Goal: Information Seeking & Learning: Learn about a topic

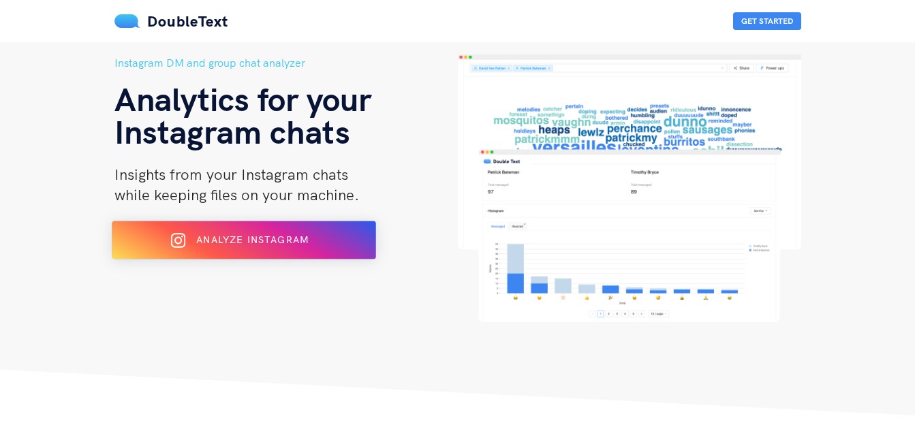
drag, startPoint x: 0, startPoint y: 0, endPoint x: 331, endPoint y: 238, distance: 407.5
click at [331, 238] on div "Analyze Instagram" at bounding box center [243, 241] width 215 height 22
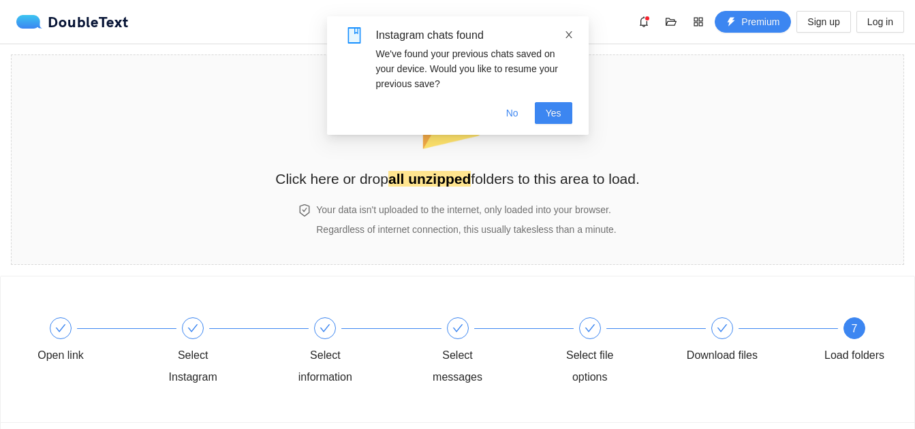
click at [571, 34] on icon "close" at bounding box center [569, 35] width 10 height 10
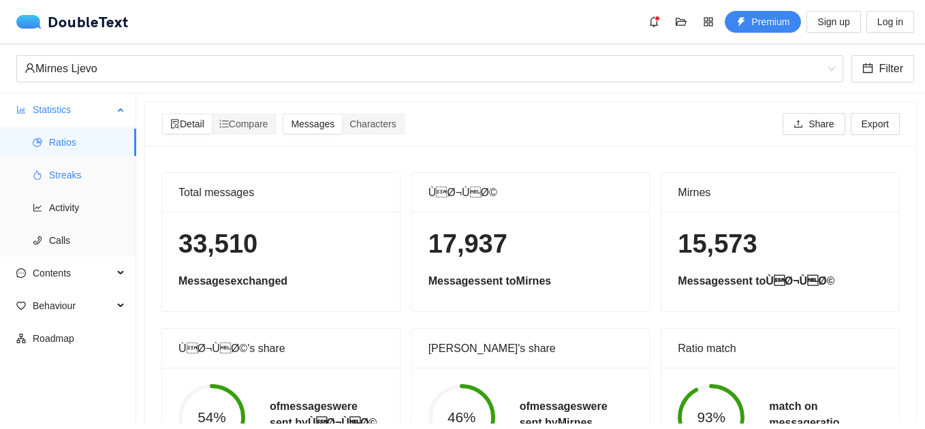
click at [48, 173] on li "Streaks" at bounding box center [68, 174] width 136 height 27
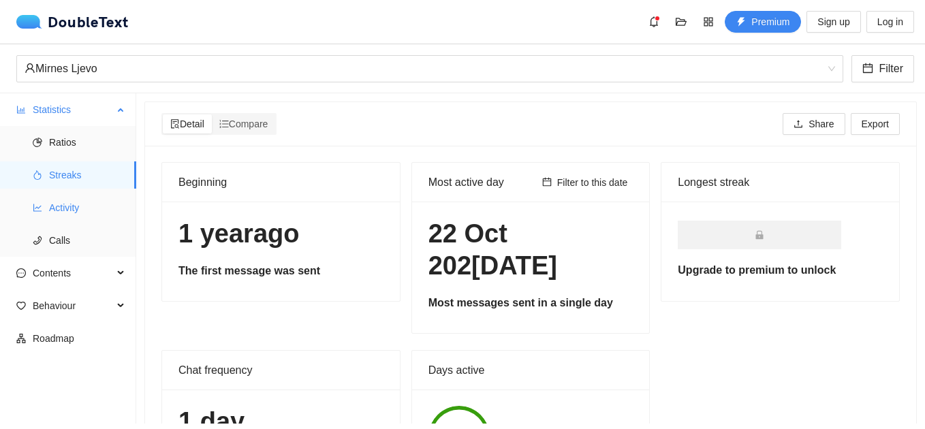
click at [65, 206] on span "Activity" at bounding box center [87, 207] width 76 height 27
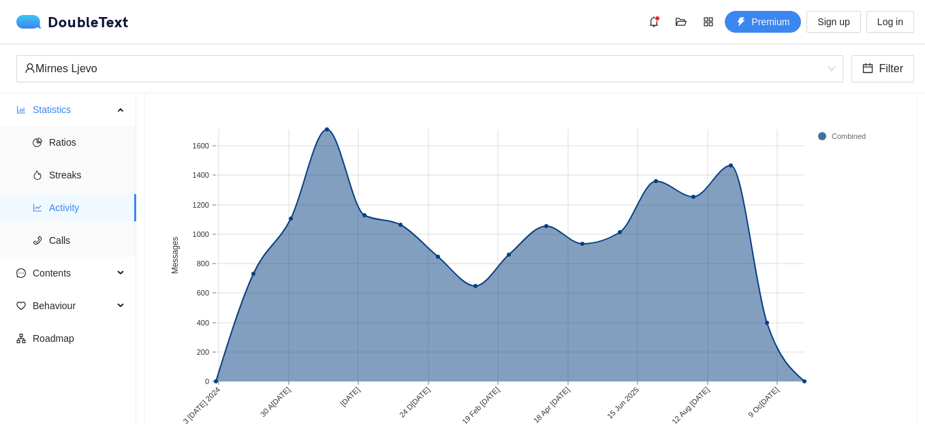
scroll to position [106, 0]
click at [72, 234] on span "Calls" at bounding box center [87, 240] width 76 height 27
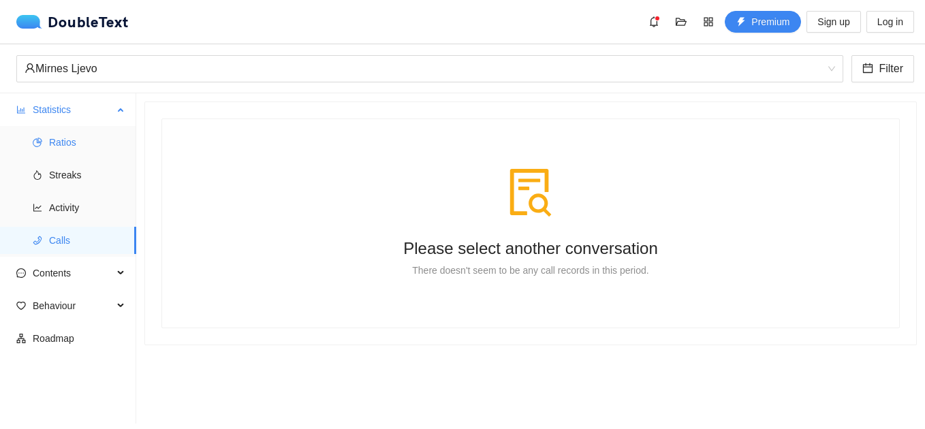
click at [74, 144] on span "Ratios" at bounding box center [87, 142] width 76 height 27
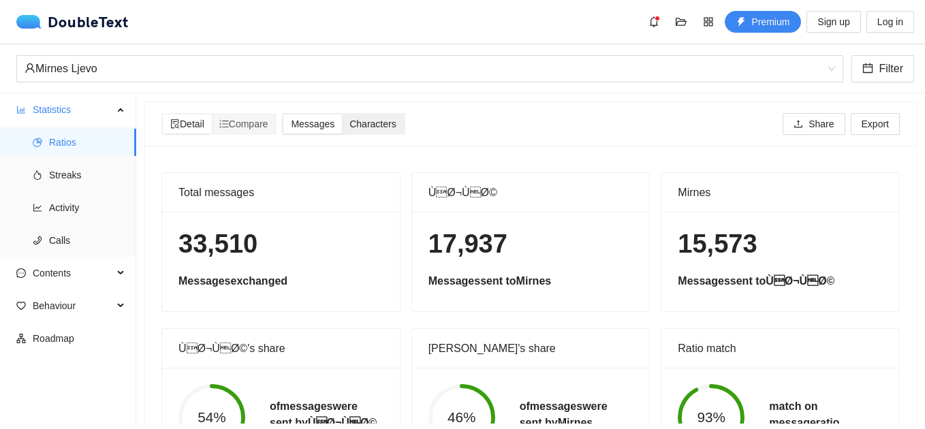
click at [373, 123] on span "Characters" at bounding box center [372, 124] width 46 height 11
click at [342, 114] on input "Characters" at bounding box center [342, 114] width 0 height 0
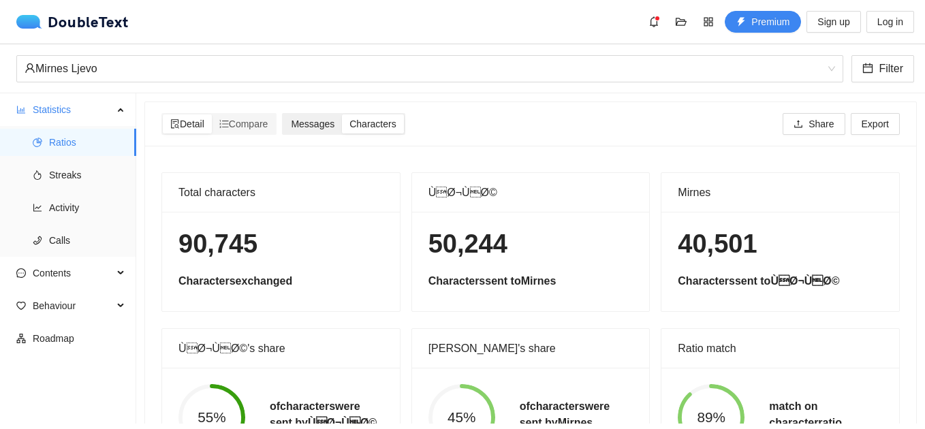
click at [319, 125] on span "Messages" at bounding box center [313, 124] width 44 height 11
click at [283, 114] on input "Messages" at bounding box center [283, 114] width 0 height 0
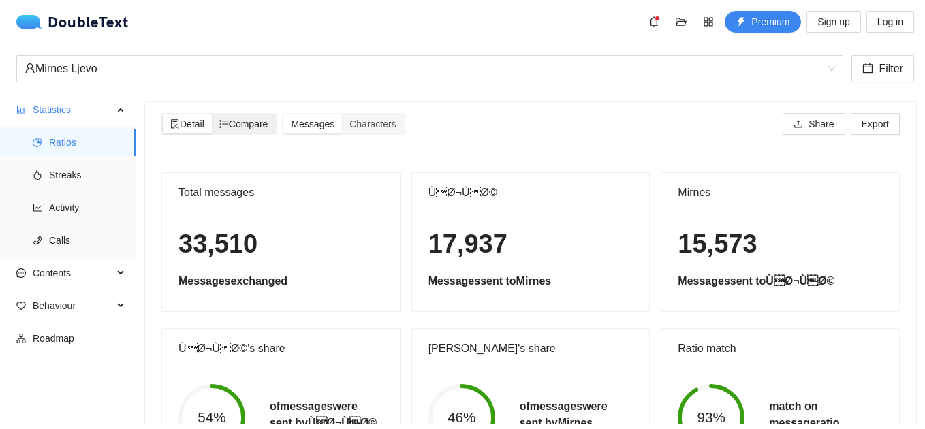
click at [260, 119] on span "Compare" at bounding box center [243, 124] width 49 height 11
click at [212, 114] on input "Compare" at bounding box center [212, 114] width 0 height 0
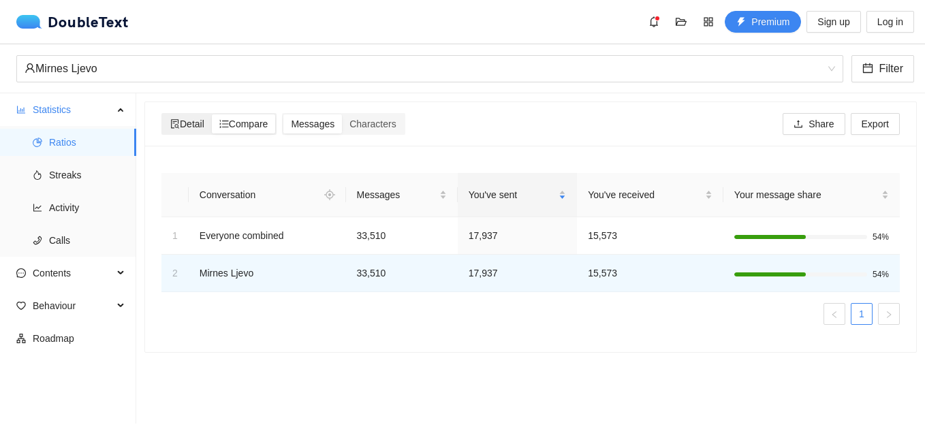
click at [194, 121] on span "Detail" at bounding box center [187, 124] width 34 height 11
click at [163, 114] on input "Detail" at bounding box center [163, 114] width 0 height 0
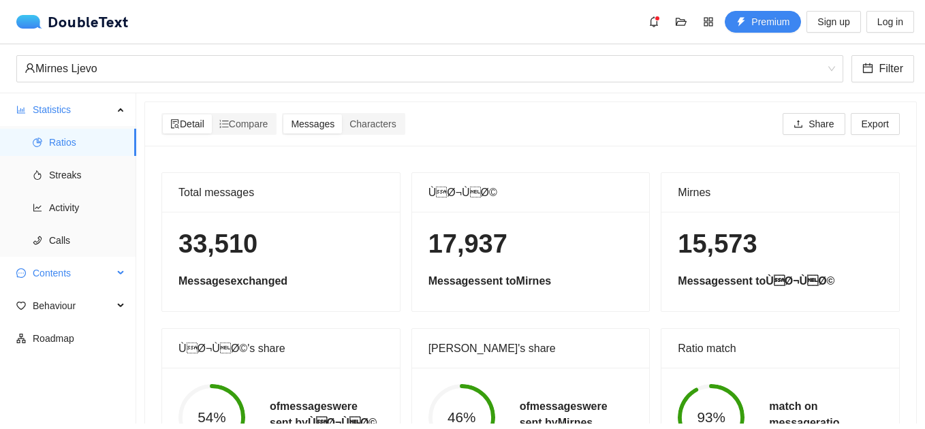
click at [106, 270] on span "Contents" at bounding box center [73, 273] width 80 height 27
click at [96, 307] on span "Word Cloud" at bounding box center [87, 305] width 76 height 27
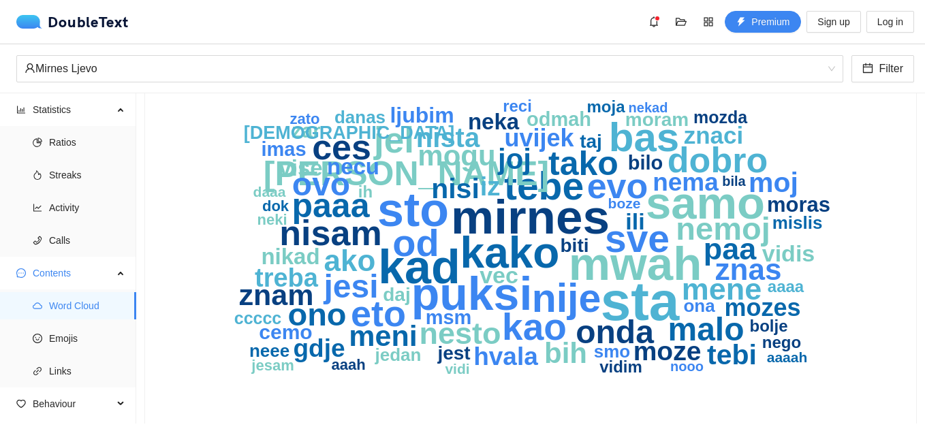
scroll to position [105, 0]
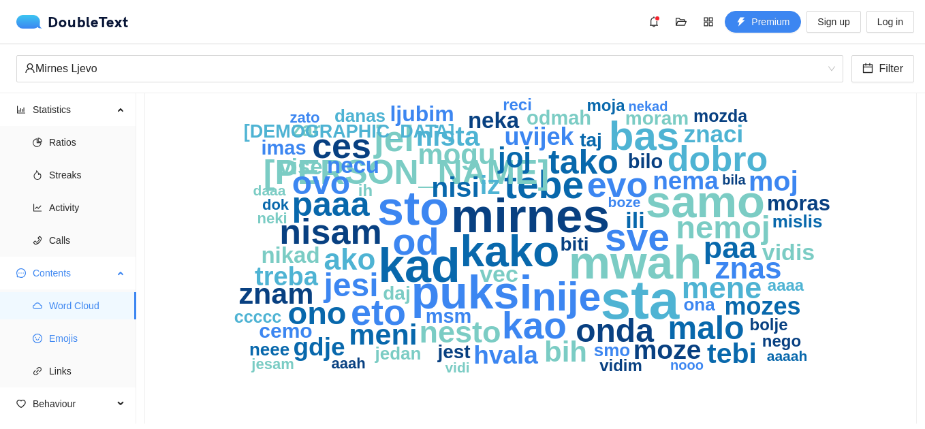
click at [60, 343] on span "Emojis" at bounding box center [87, 338] width 76 height 27
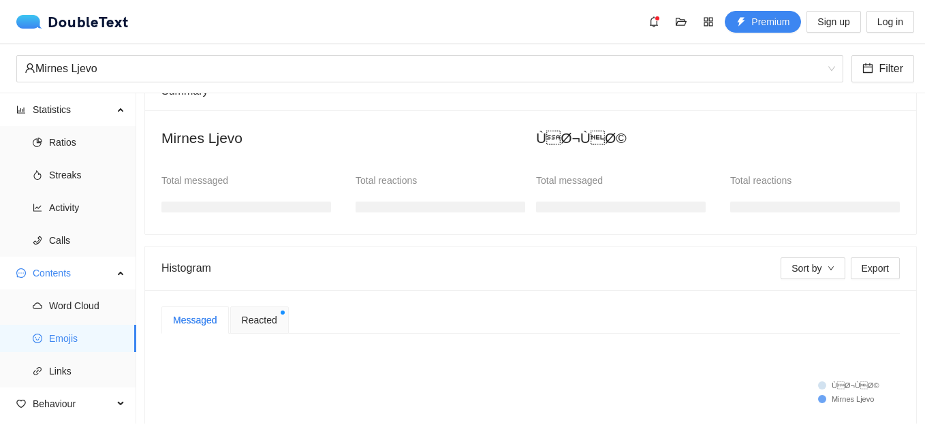
click at [265, 325] on span "Reacted" at bounding box center [259, 320] width 35 height 15
click at [187, 315] on div "Messaged" at bounding box center [195, 320] width 44 height 15
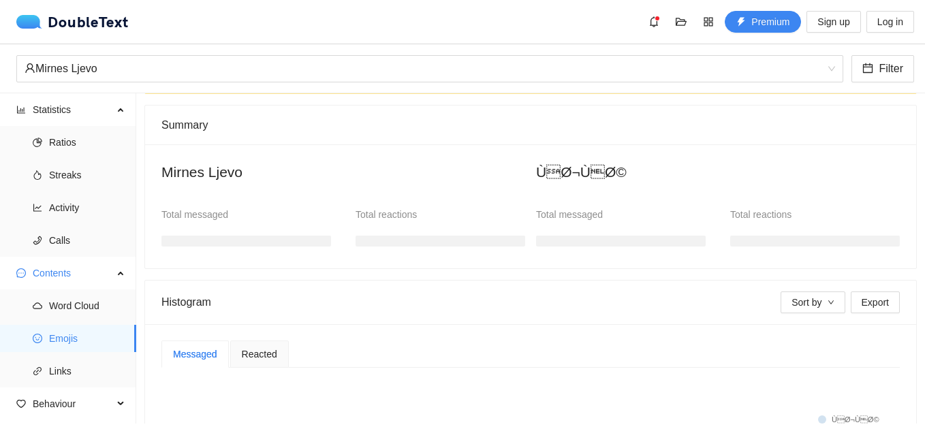
scroll to position [74, 0]
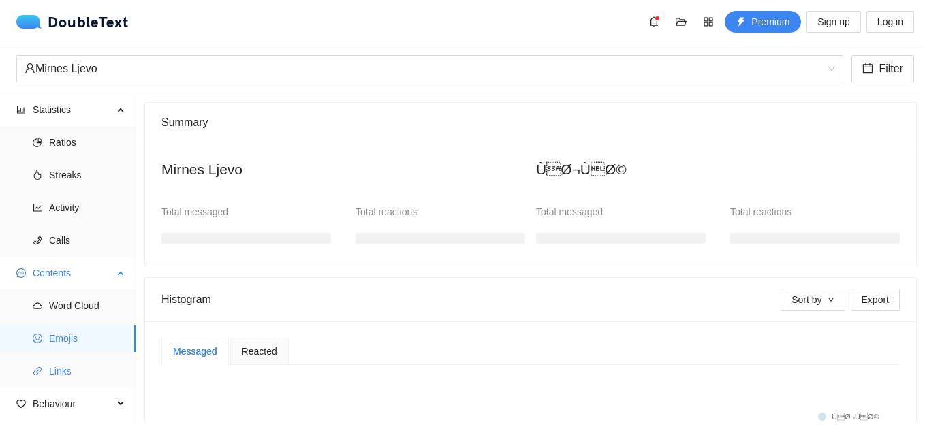
click at [80, 381] on span "Links" at bounding box center [87, 371] width 76 height 27
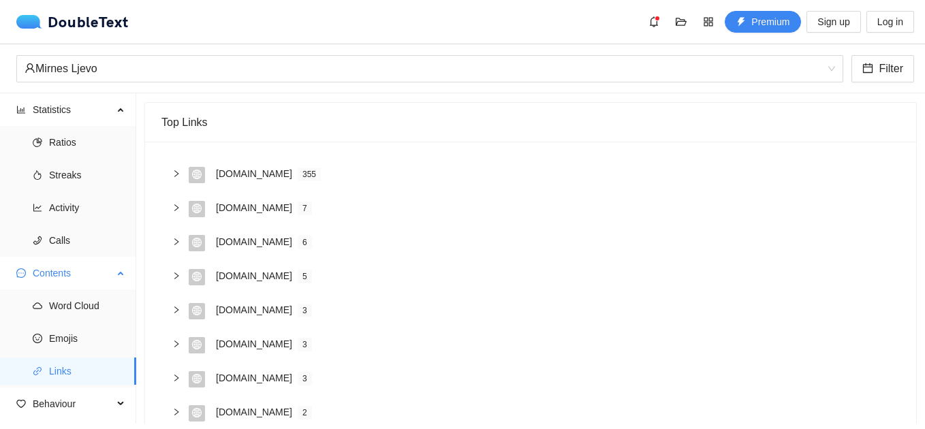
click at [98, 279] on span "Contents" at bounding box center [73, 273] width 80 height 27
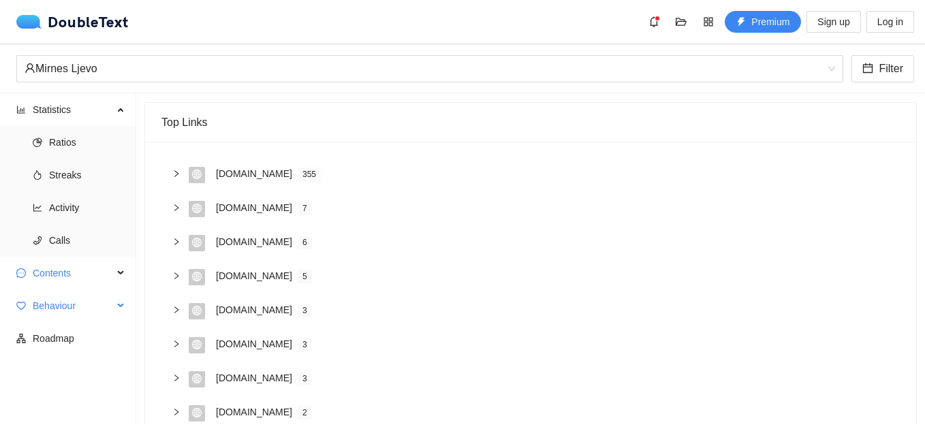
click at [80, 298] on span "Behaviour" at bounding box center [73, 305] width 80 height 27
click at [70, 345] on span "Engagement" at bounding box center [87, 338] width 76 height 27
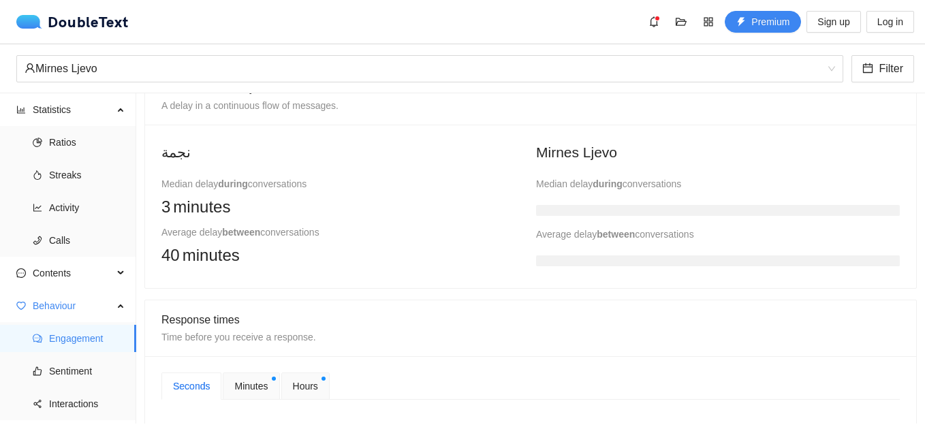
scroll to position [363, 0]
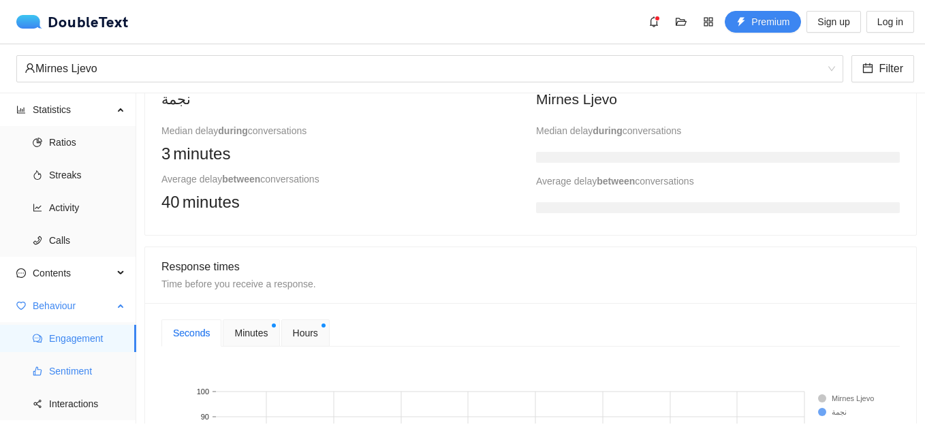
click at [91, 368] on span "Sentiment" at bounding box center [87, 371] width 76 height 27
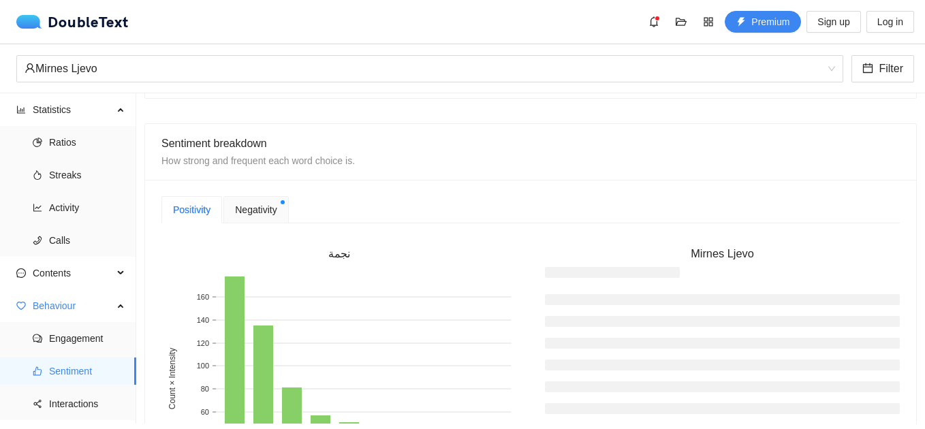
scroll to position [202, 0]
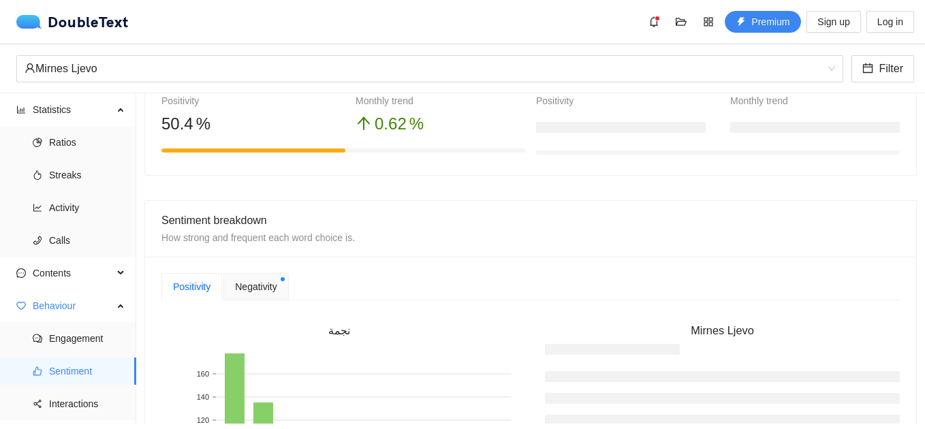
click at [253, 292] on span "Negativity" at bounding box center [256, 286] width 42 height 15
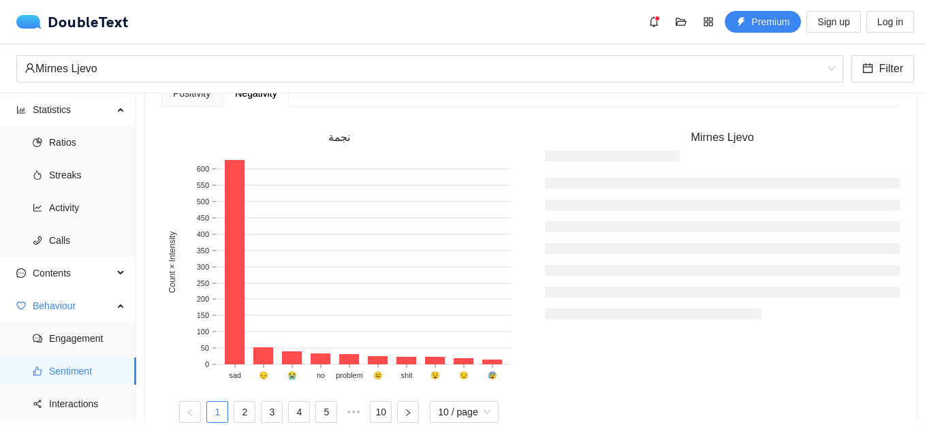
scroll to position [398, 0]
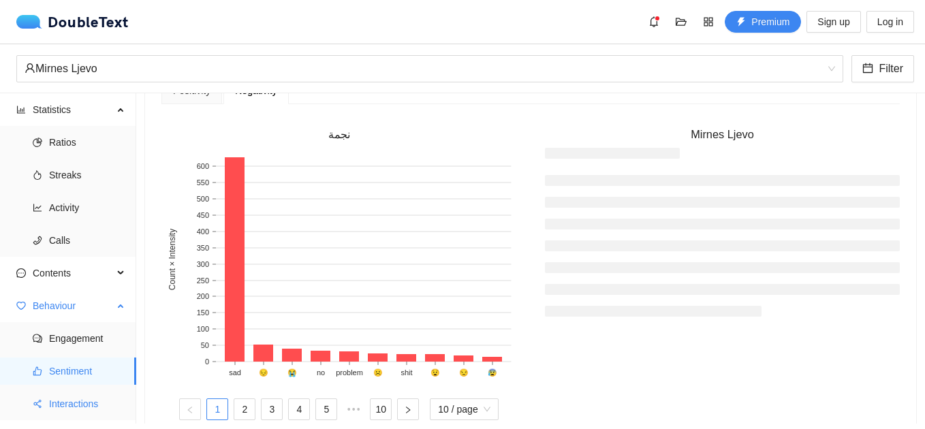
click at [81, 400] on span "Interactions" at bounding box center [87, 403] width 76 height 27
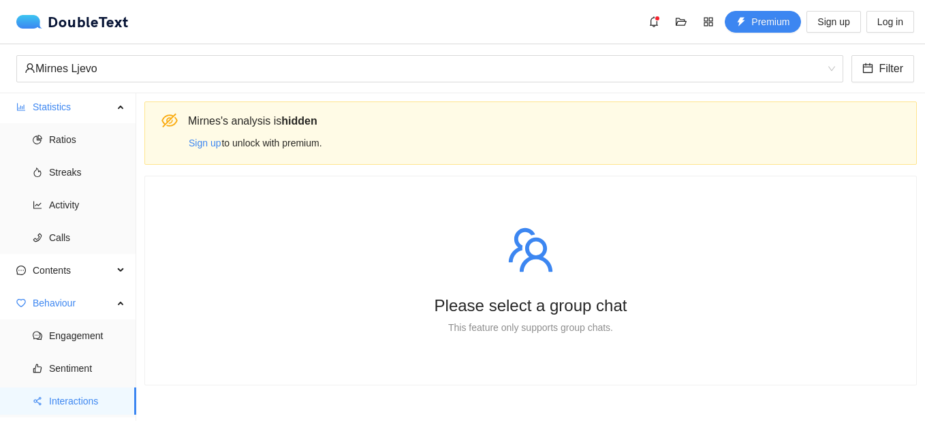
scroll to position [27, 0]
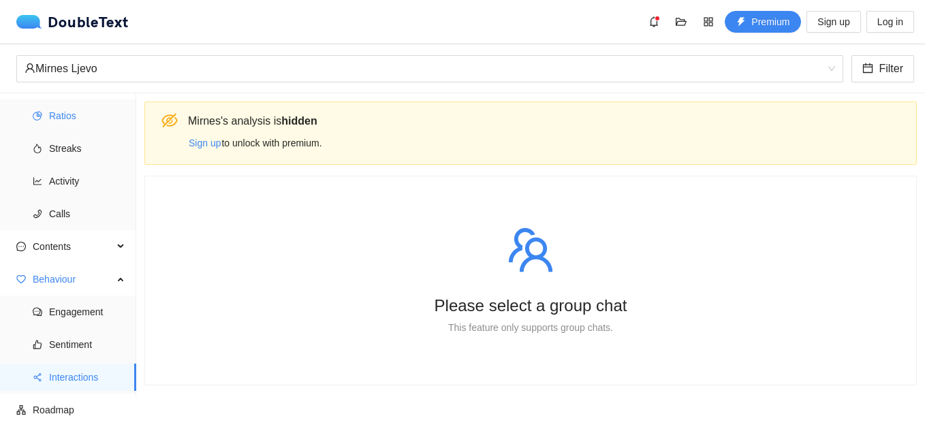
click at [78, 114] on span "Ratios" at bounding box center [87, 115] width 76 height 27
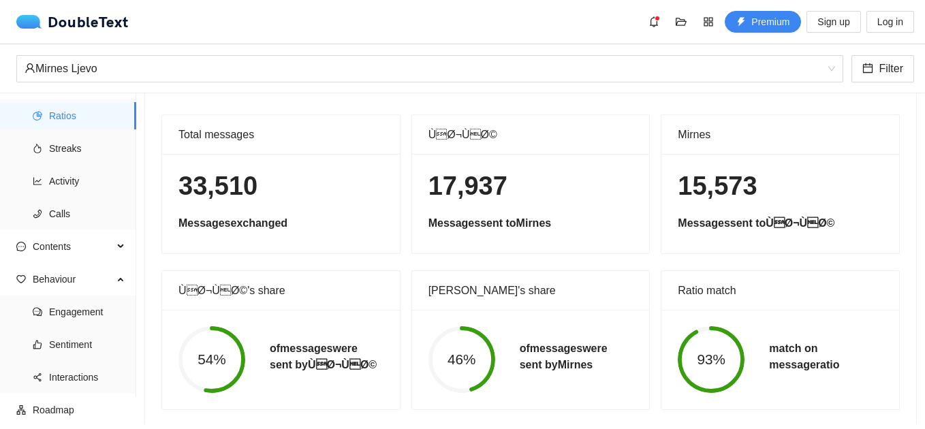
scroll to position [80, 0]
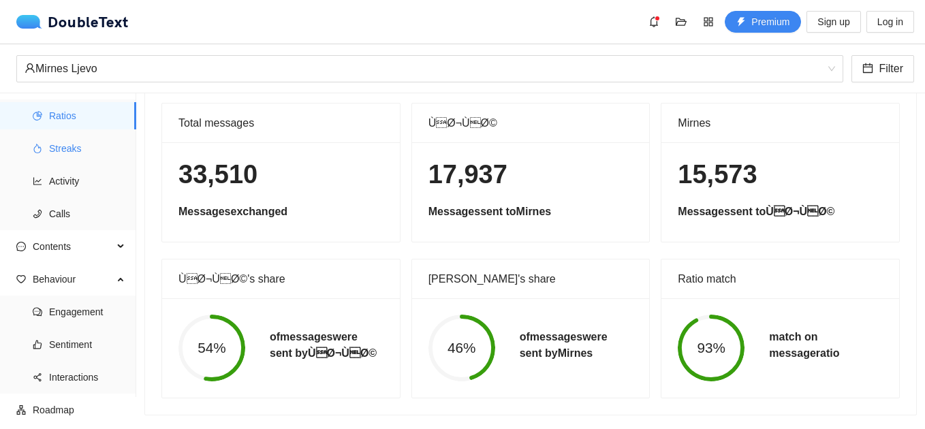
click at [98, 146] on span "Streaks" at bounding box center [87, 148] width 76 height 27
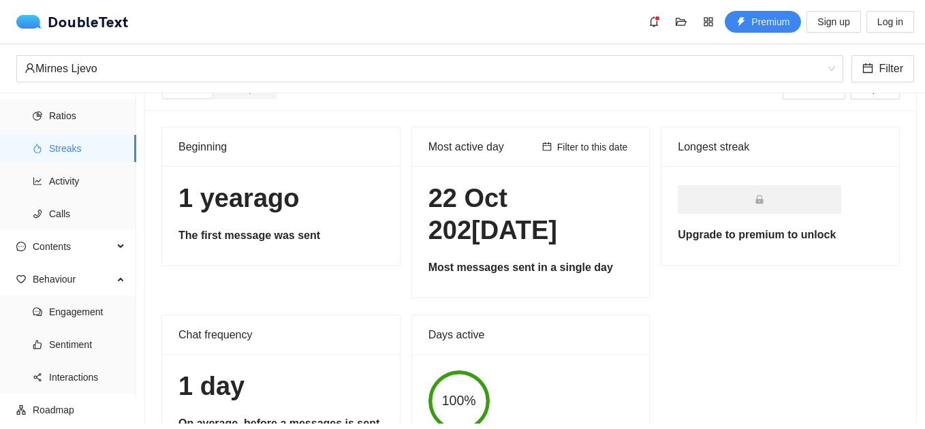
scroll to position [69, 0]
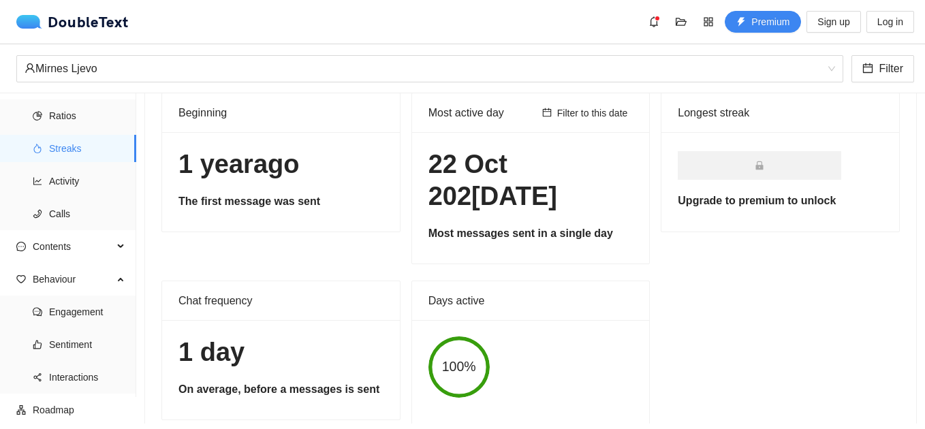
click at [69, 165] on ul "Ratios Streaks Activity Calls" at bounding box center [68, 164] width 136 height 131
click at [71, 177] on span "Activity" at bounding box center [87, 181] width 76 height 27
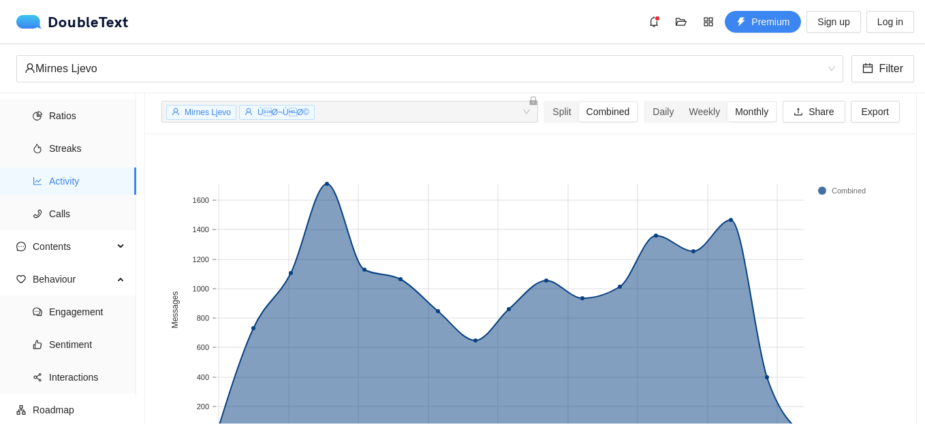
scroll to position [50, 0]
click at [657, 109] on div "Daily" at bounding box center [663, 112] width 36 height 19
click at [645, 103] on input "Daily" at bounding box center [645, 103] width 0 height 0
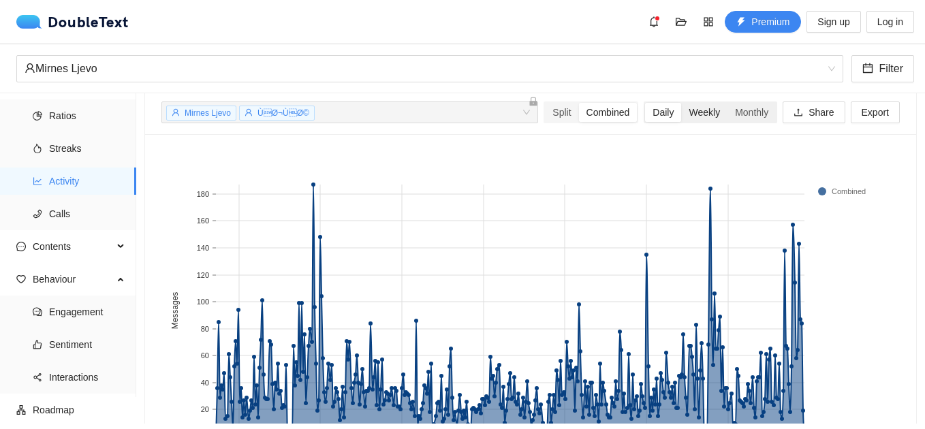
click at [687, 117] on div "Weekly" at bounding box center [704, 112] width 46 height 19
click at [681, 103] on input "Weekly" at bounding box center [681, 103] width 0 height 0
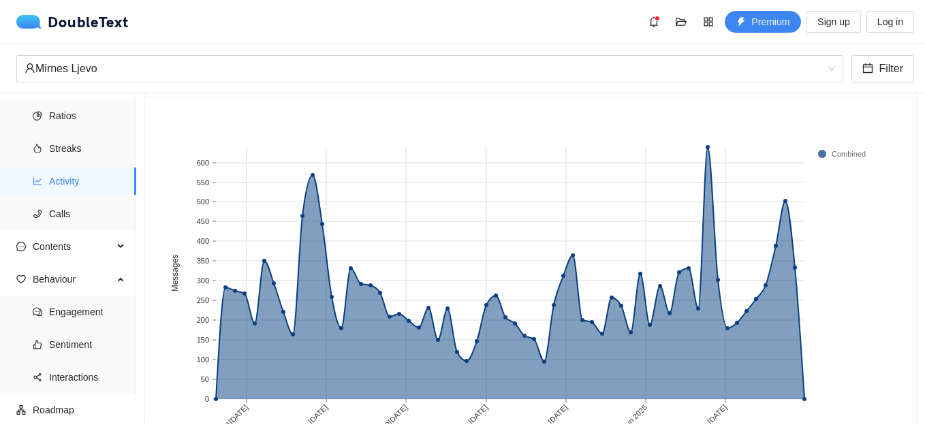
scroll to position [40, 0]
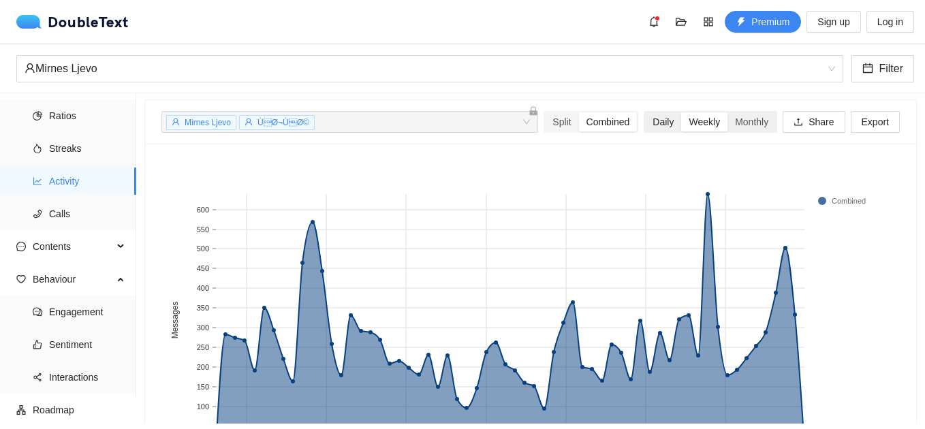
click at [650, 120] on div "Daily" at bounding box center [663, 121] width 36 height 19
click at [645, 112] on input "Daily" at bounding box center [645, 112] width 0 height 0
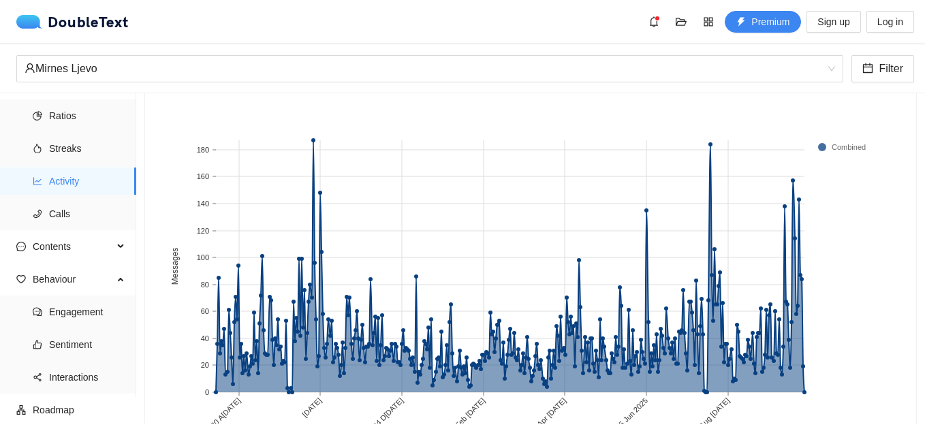
scroll to position [116, 0]
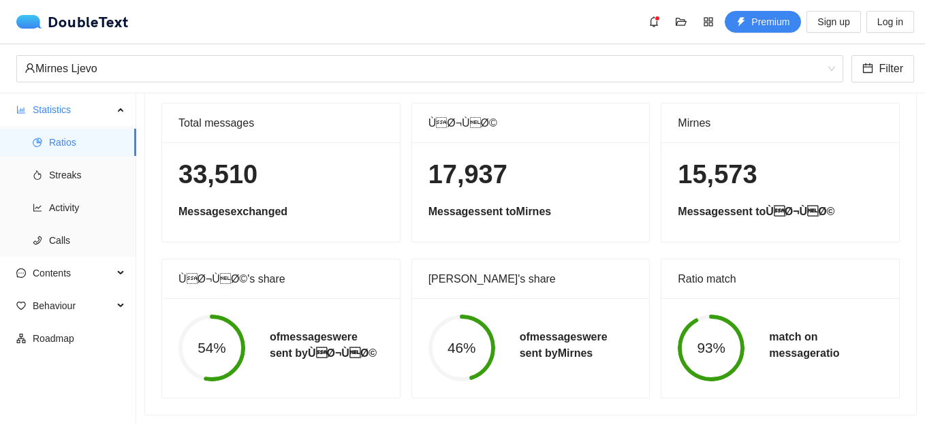
scroll to position [80, 0]
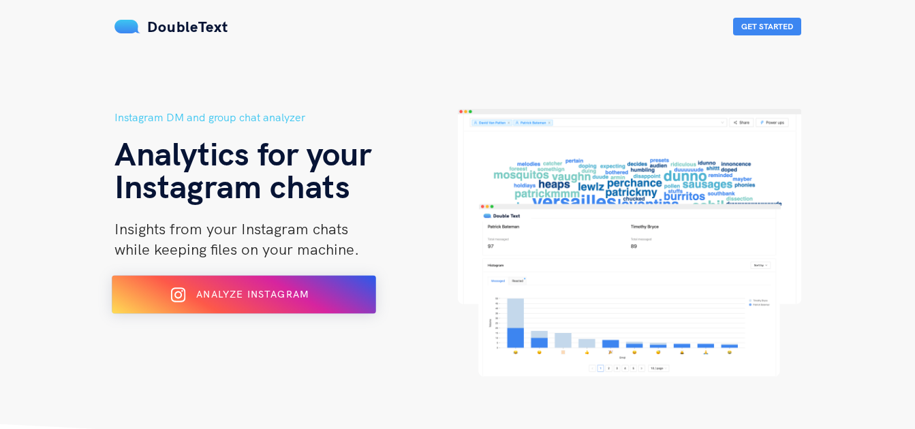
click at [317, 281] on button "Analyze Instagram" at bounding box center [244, 295] width 264 height 38
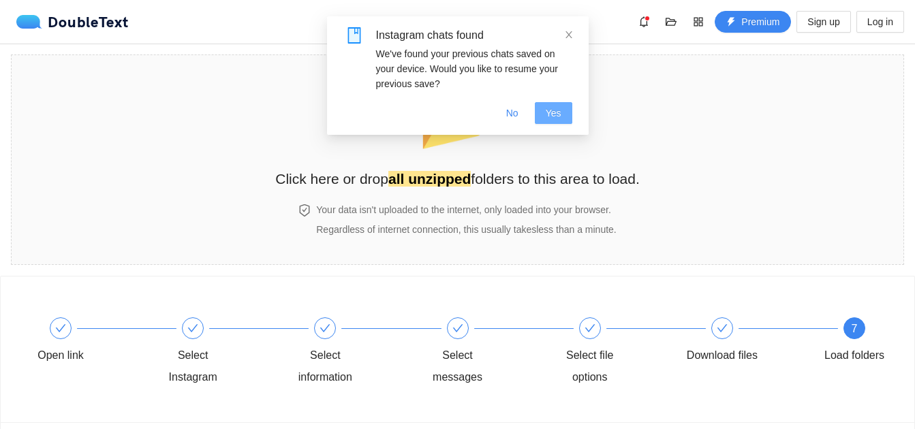
click at [549, 111] on span "Yes" at bounding box center [554, 113] width 16 height 15
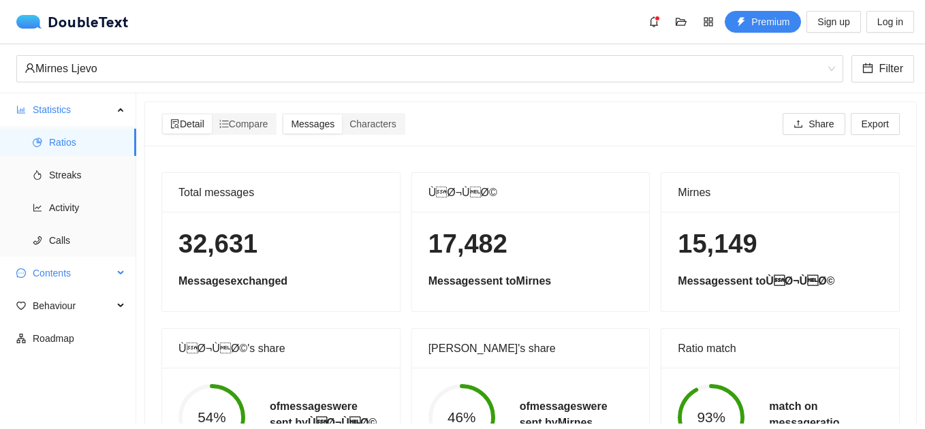
click at [74, 282] on span "Contents" at bounding box center [73, 273] width 80 height 27
click at [53, 309] on span "Word Cloud" at bounding box center [87, 305] width 76 height 27
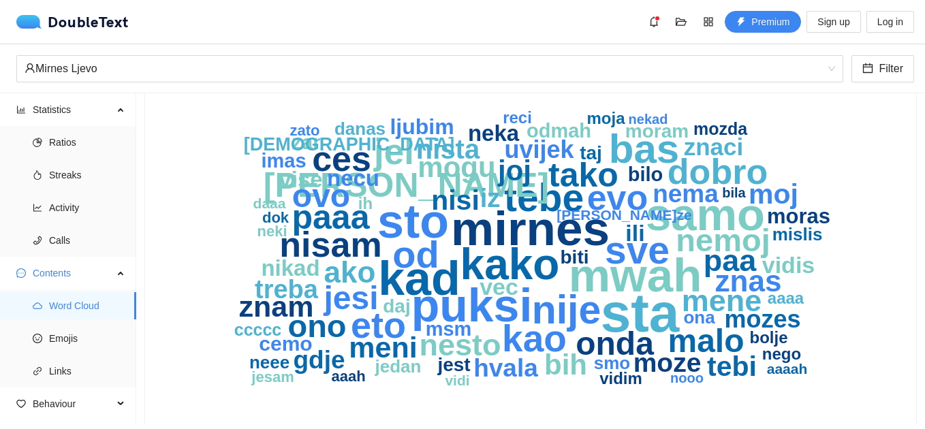
scroll to position [93, 0]
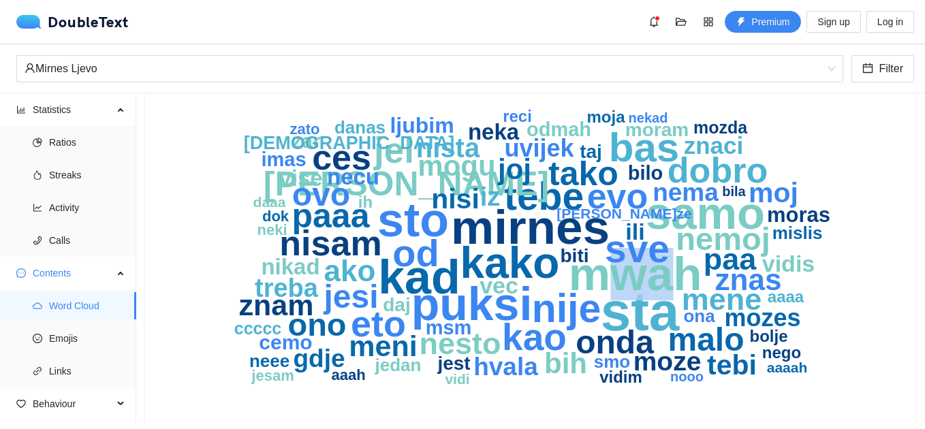
drag, startPoint x: 609, startPoint y: 278, endPoint x: 667, endPoint y: 279, distance: 57.9
click at [667, 279] on text "mwah" at bounding box center [636, 274] width 134 height 52
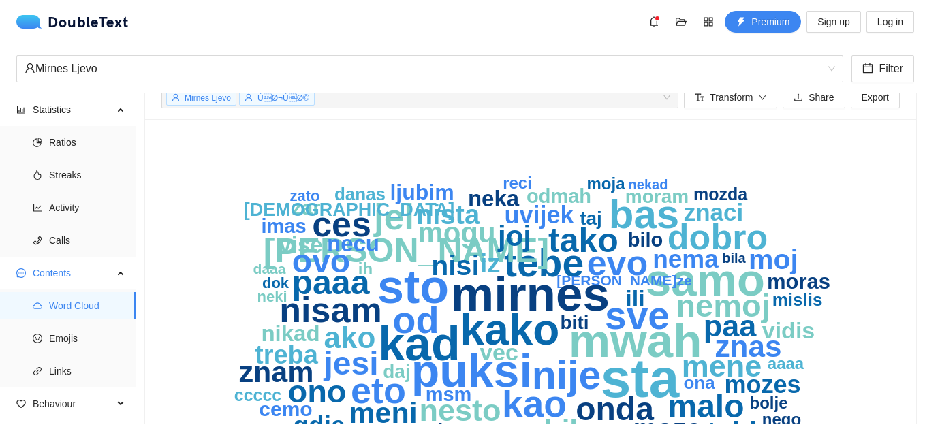
scroll to position [27, 0]
click at [266, 97] on span "ÙØ¬ÙØ©" at bounding box center [283, 98] width 52 height 10
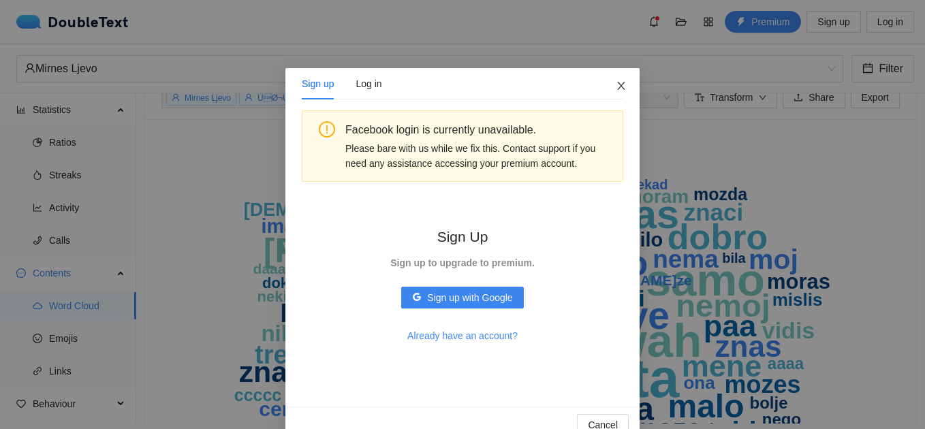
click at [621, 79] on span "Close" at bounding box center [621, 86] width 37 height 37
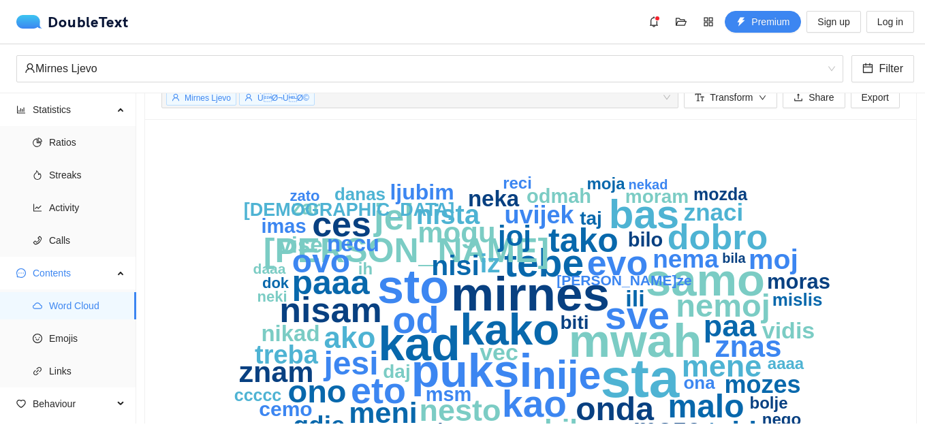
scroll to position [0, 0]
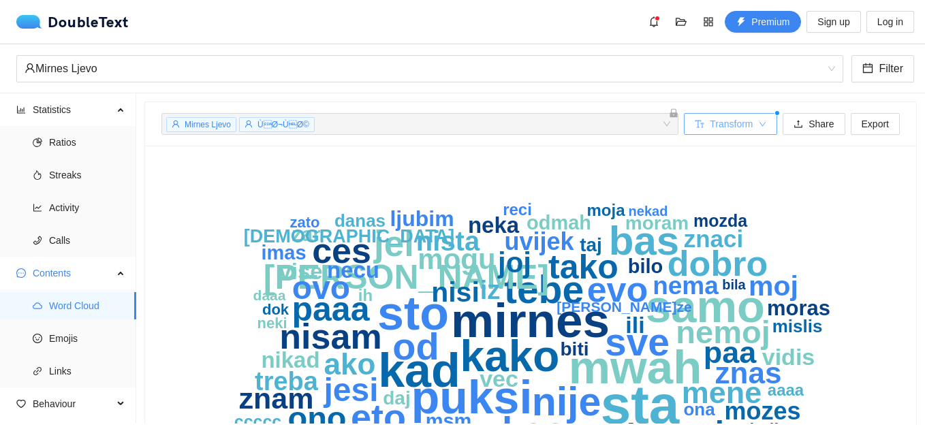
click at [759, 121] on icon "down" at bounding box center [763, 125] width 8 height 8
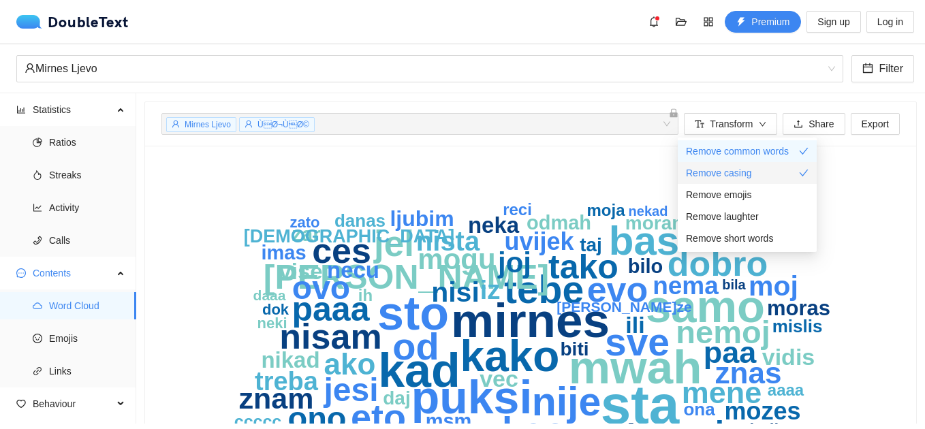
click at [790, 166] on div "Remove casing" at bounding box center [747, 173] width 123 height 15
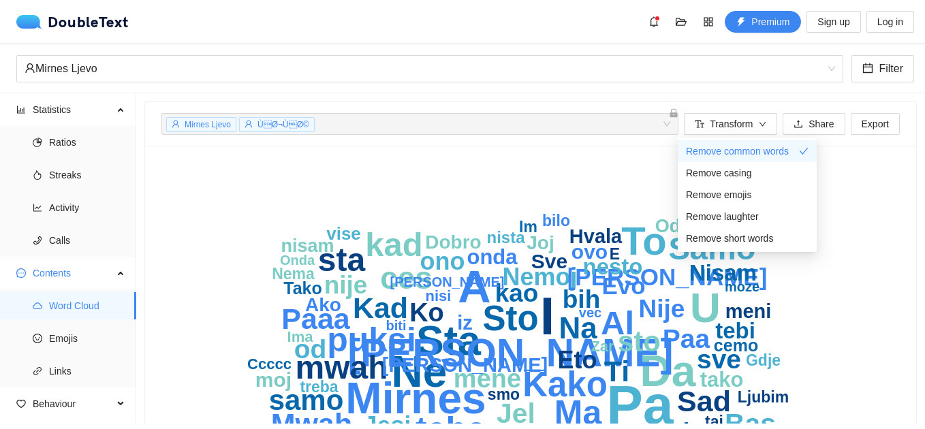
click at [874, 200] on icon "Pa I A Ne Da Mirnes U Sta T[PERSON_NAME]ko Sto puksi Ma tebe kad Al mwah sta Sa…" at bounding box center [525, 339] width 728 height 354
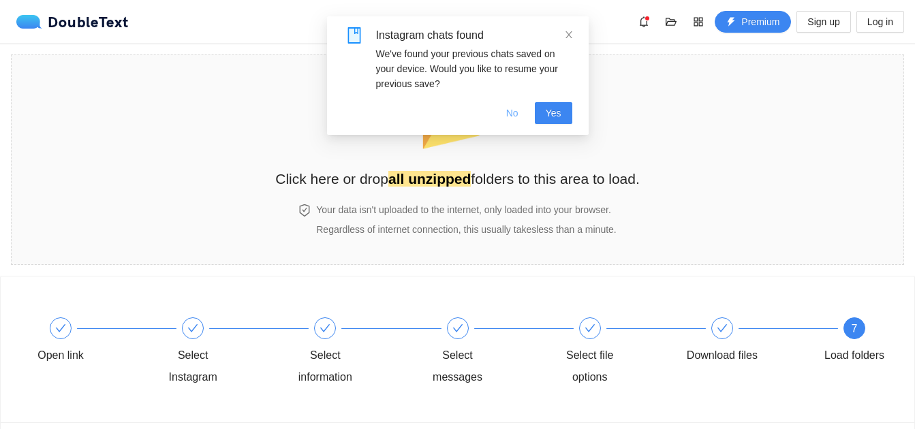
click at [507, 116] on button "No" at bounding box center [512, 113] width 34 height 22
